Goal: Task Accomplishment & Management: Manage account settings

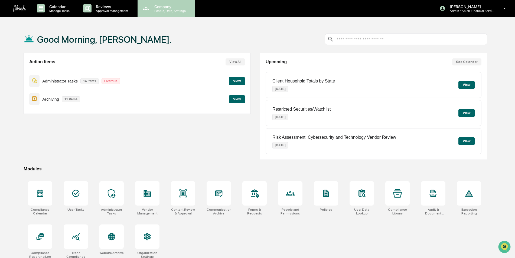
click at [173, 8] on p "Company" at bounding box center [169, 6] width 38 height 5
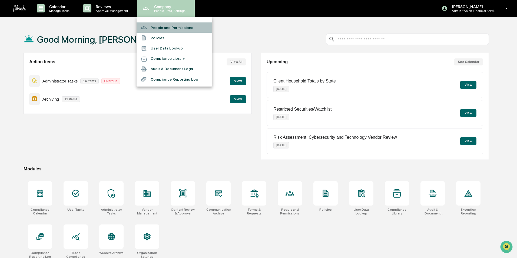
click at [161, 27] on li "People and Permissions" at bounding box center [175, 27] width 76 height 10
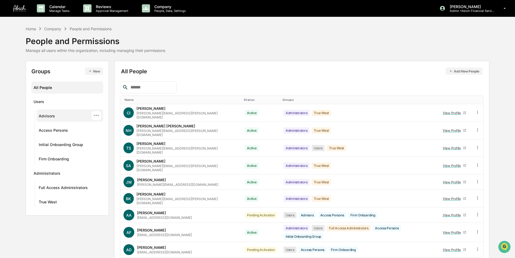
click at [53, 116] on div "Advisors" at bounding box center [47, 117] width 16 height 6
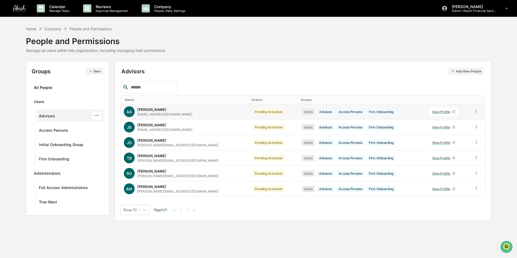
click at [452, 111] on icon at bounding box center [453, 111] width 3 height 3
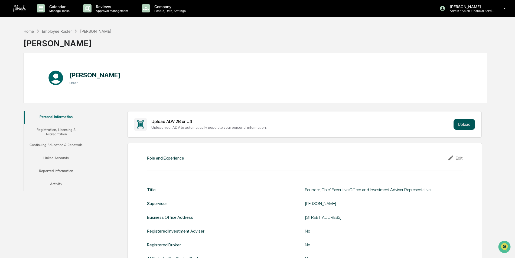
click at [463, 125] on button "Upload" at bounding box center [463, 124] width 21 height 11
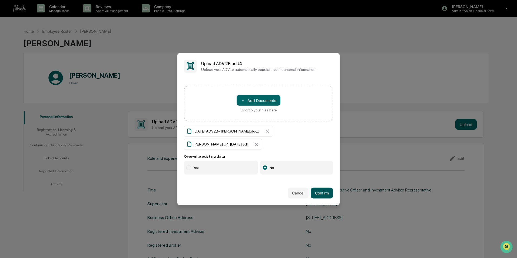
click at [316, 193] on button "Confirm" at bounding box center [322, 193] width 22 height 11
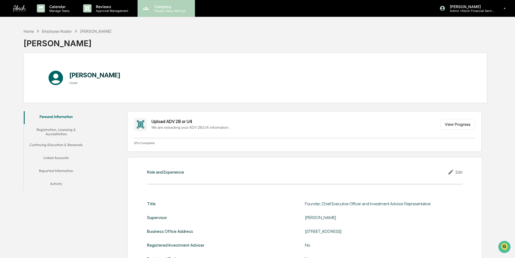
click at [162, 11] on p "People, Data, Settings" at bounding box center [169, 11] width 38 height 4
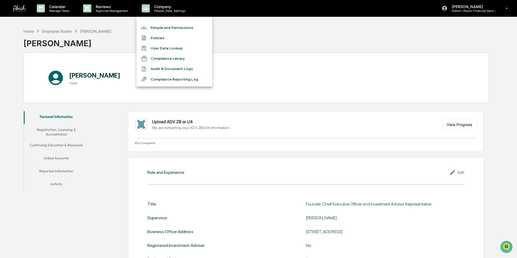
click at [164, 27] on li "People and Permissions" at bounding box center [175, 27] width 76 height 10
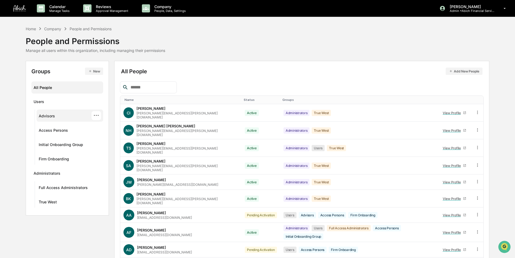
click at [56, 117] on div "Advisors ···" at bounding box center [70, 115] width 62 height 9
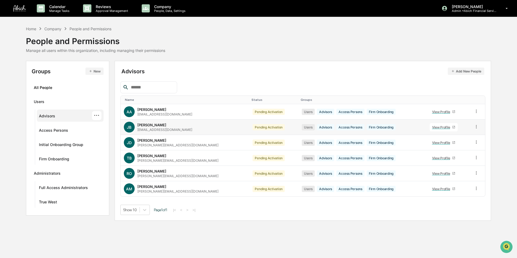
click at [446, 125] on link "View Profile" at bounding box center [444, 127] width 28 height 8
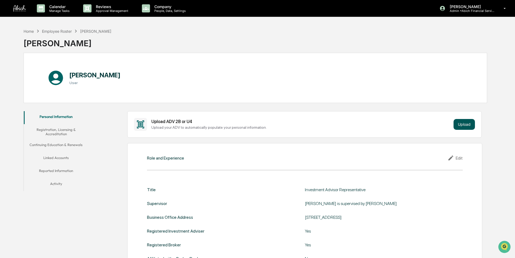
click at [463, 126] on button "Upload" at bounding box center [463, 124] width 21 height 11
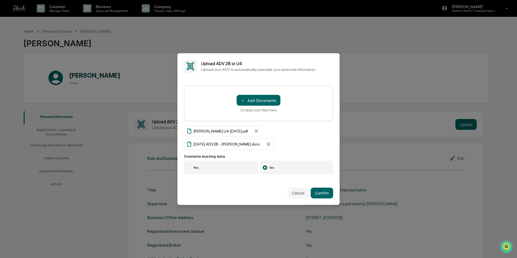
click at [186, 166] on div at bounding box center [188, 167] width 5 height 5
click at [321, 194] on button "Confirm" at bounding box center [322, 193] width 22 height 11
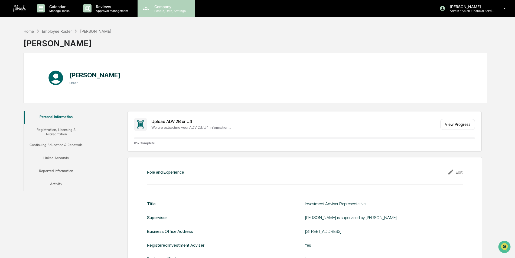
click at [166, 12] on p "People, Data, Settings" at bounding box center [169, 11] width 38 height 4
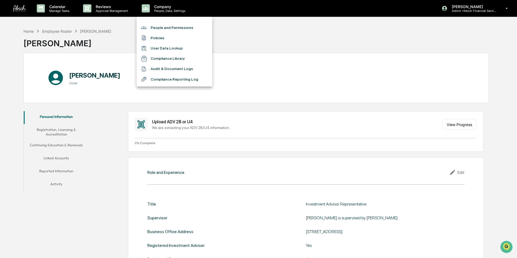
click at [165, 27] on li "People and Permissions" at bounding box center [175, 27] width 76 height 10
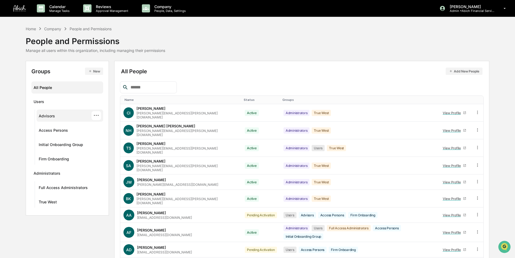
click at [59, 116] on div "Advisors ···" at bounding box center [70, 115] width 62 height 9
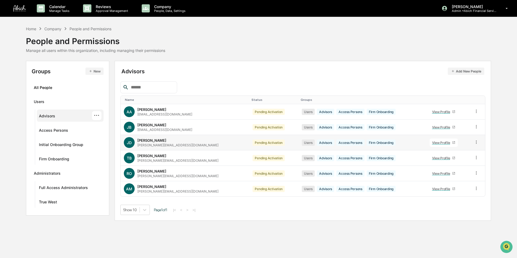
click at [452, 142] on icon at bounding box center [453, 142] width 3 height 3
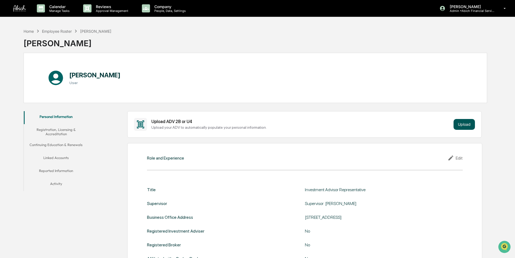
click at [461, 122] on button "Upload" at bounding box center [463, 124] width 21 height 11
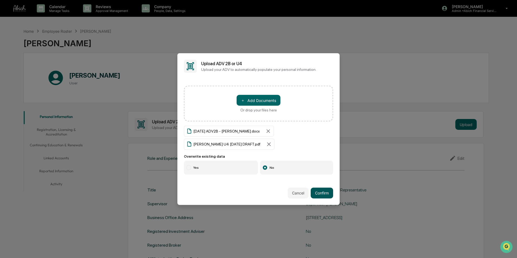
click at [314, 190] on button "Confirm" at bounding box center [322, 193] width 22 height 11
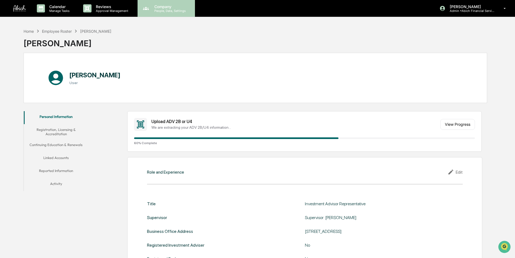
click at [169, 9] on p "People, Data, Settings" at bounding box center [169, 11] width 38 height 4
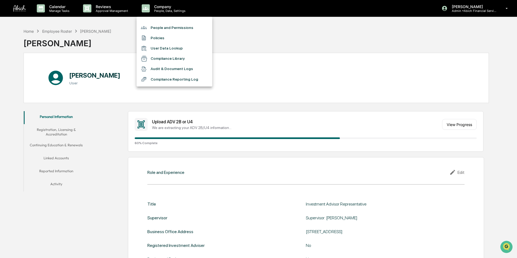
click at [167, 27] on li "People and Permissions" at bounding box center [175, 27] width 76 height 10
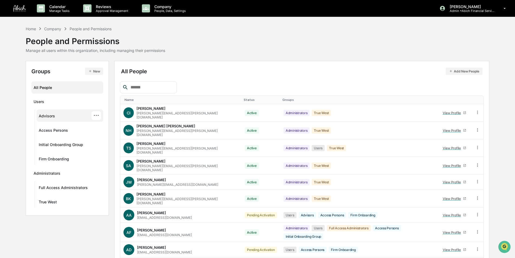
click at [60, 115] on div "Advisors ···" at bounding box center [70, 115] width 62 height 9
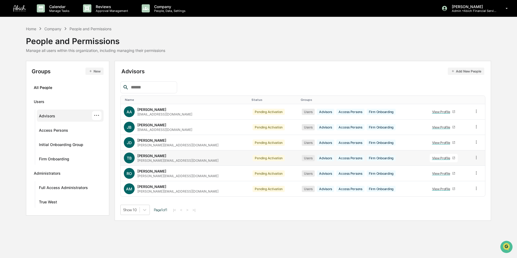
click at [443, 158] on div "View Profile" at bounding box center [442, 158] width 20 height 4
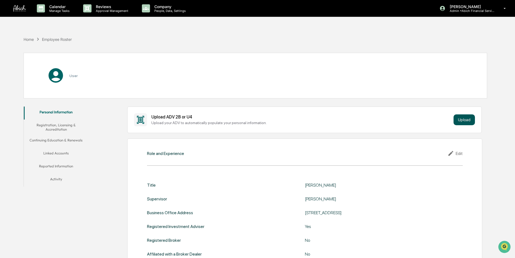
click at [462, 122] on button "Upload" at bounding box center [463, 119] width 21 height 11
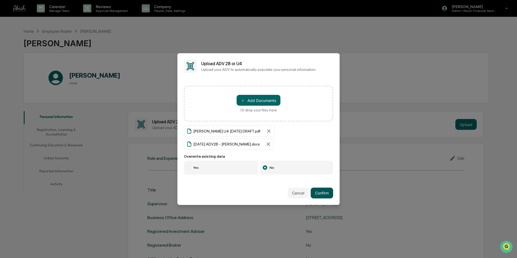
click at [317, 192] on button "Confirm" at bounding box center [322, 193] width 22 height 11
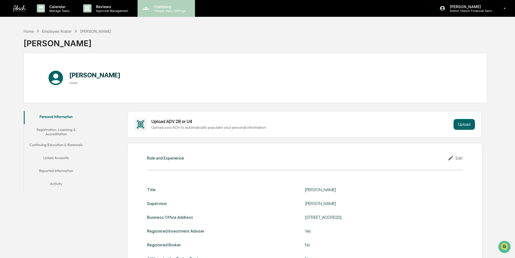
click at [164, 11] on p "People, Data, Settings" at bounding box center [169, 11] width 38 height 4
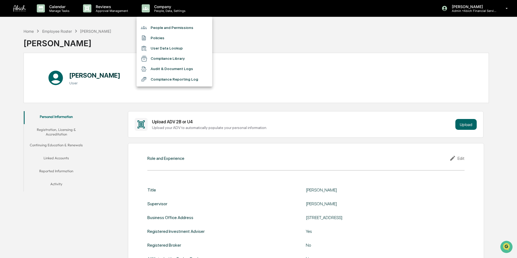
click at [164, 29] on li "People and Permissions" at bounding box center [175, 27] width 76 height 10
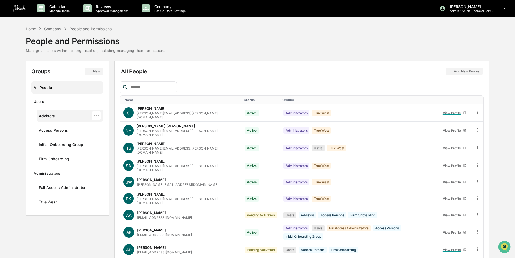
click at [54, 115] on div "Advisors" at bounding box center [47, 117] width 16 height 6
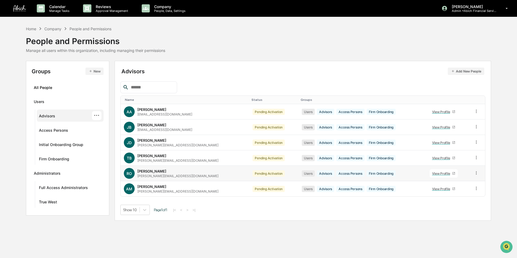
click at [452, 173] on icon at bounding box center [453, 173] width 3 height 3
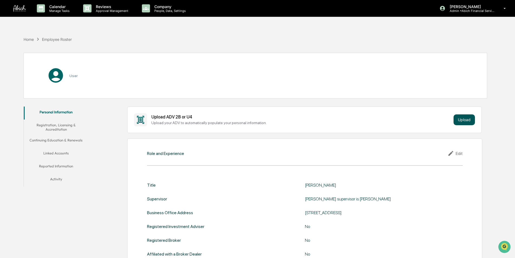
click at [465, 117] on div "Upload ADV 2B or U4 Upload your ADV to automatically populate your personal inf…" at bounding box center [304, 120] width 354 height 27
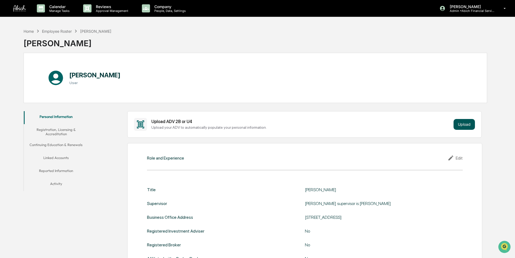
click at [467, 126] on button "Upload" at bounding box center [463, 124] width 21 height 11
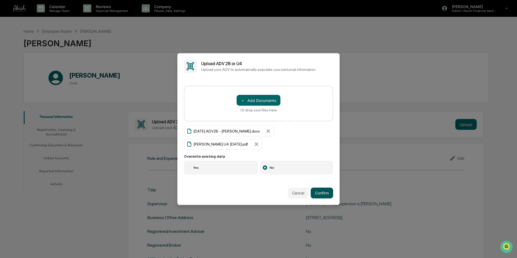
click at [317, 192] on button "Confirm" at bounding box center [322, 193] width 22 height 11
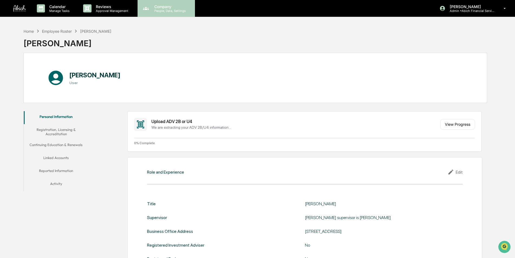
click at [166, 13] on div "Company People, Data, Settings" at bounding box center [165, 8] width 57 height 17
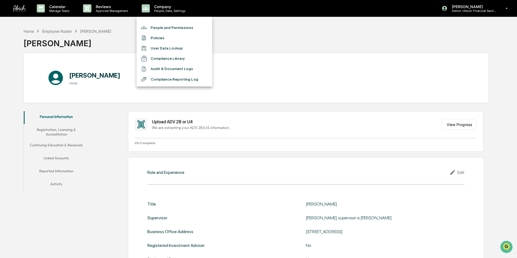
click at [166, 26] on li "People and Permissions" at bounding box center [175, 27] width 76 height 10
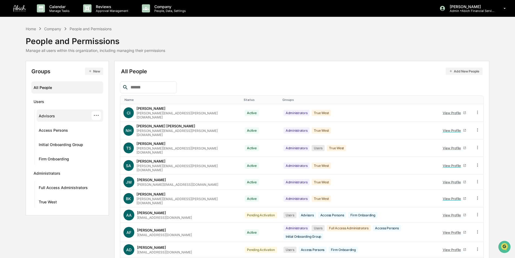
click at [55, 118] on div "Advisors ···" at bounding box center [70, 115] width 62 height 9
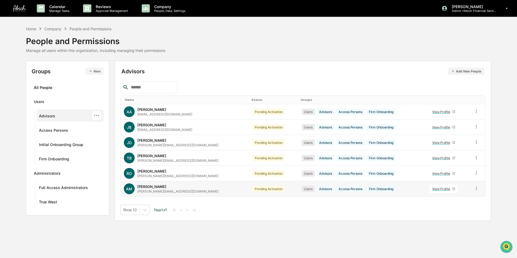
click at [452, 190] on icon at bounding box center [453, 188] width 3 height 3
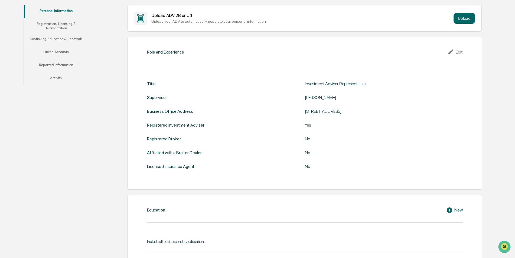
scroll to position [29, 0]
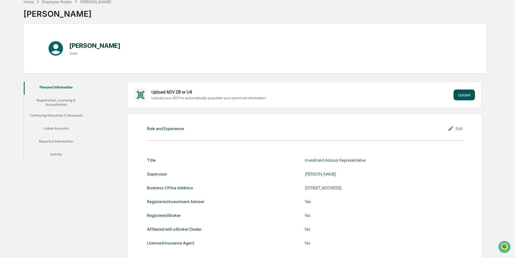
click at [465, 95] on button "Upload" at bounding box center [463, 95] width 21 height 11
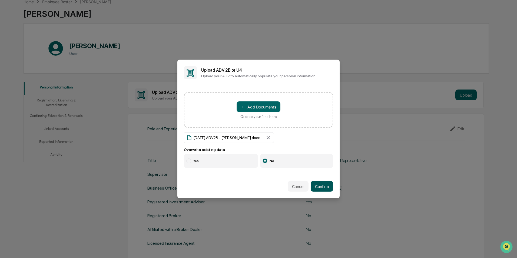
click at [318, 183] on button "Confirm" at bounding box center [322, 186] width 22 height 11
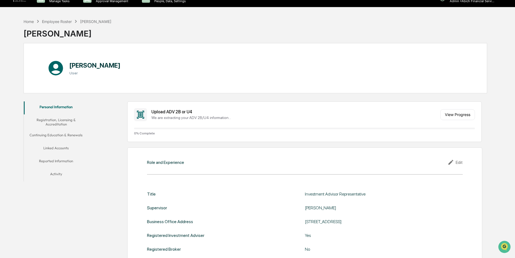
scroll to position [0, 0]
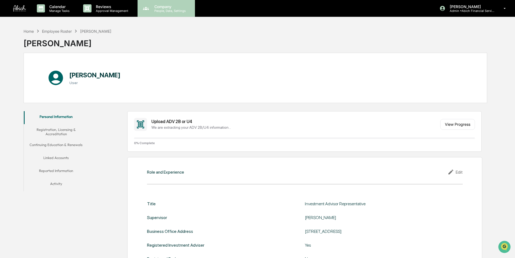
click at [167, 8] on p "Company" at bounding box center [169, 6] width 38 height 5
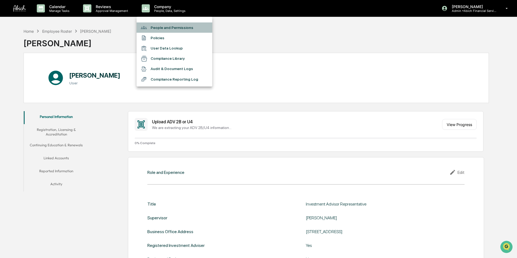
click at [164, 27] on li "People and Permissions" at bounding box center [175, 27] width 76 height 10
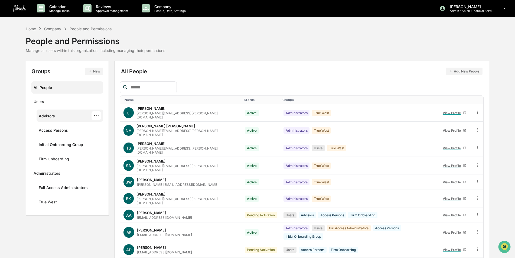
click at [44, 114] on div "Advisors" at bounding box center [47, 117] width 16 height 6
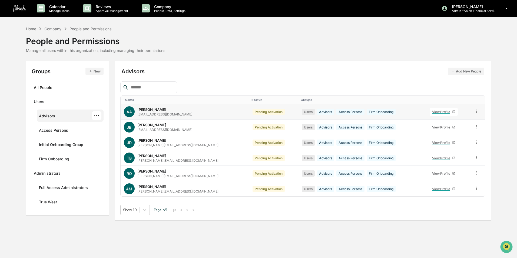
click at [452, 112] on icon at bounding box center [453, 111] width 3 height 3
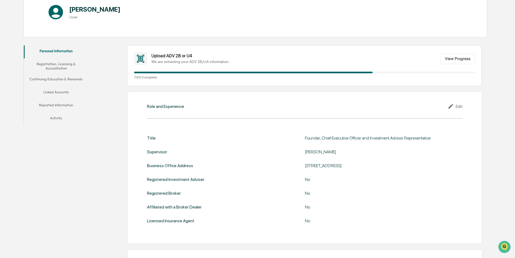
scroll to position [12, 0]
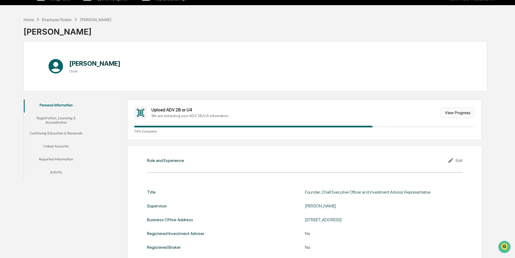
click at [463, 113] on button "View Progress" at bounding box center [457, 112] width 35 height 11
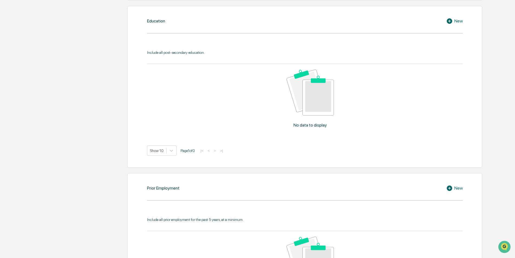
scroll to position [295, 0]
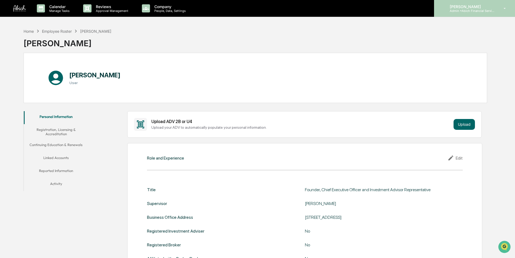
click at [474, 11] on p "Admin • Abich Financial Services" at bounding box center [470, 11] width 50 height 4
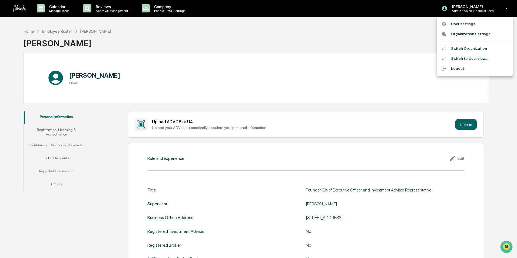
click at [466, 48] on li "Switch Organization" at bounding box center [475, 49] width 76 height 10
